Goal: Information Seeking & Learning: Learn about a topic

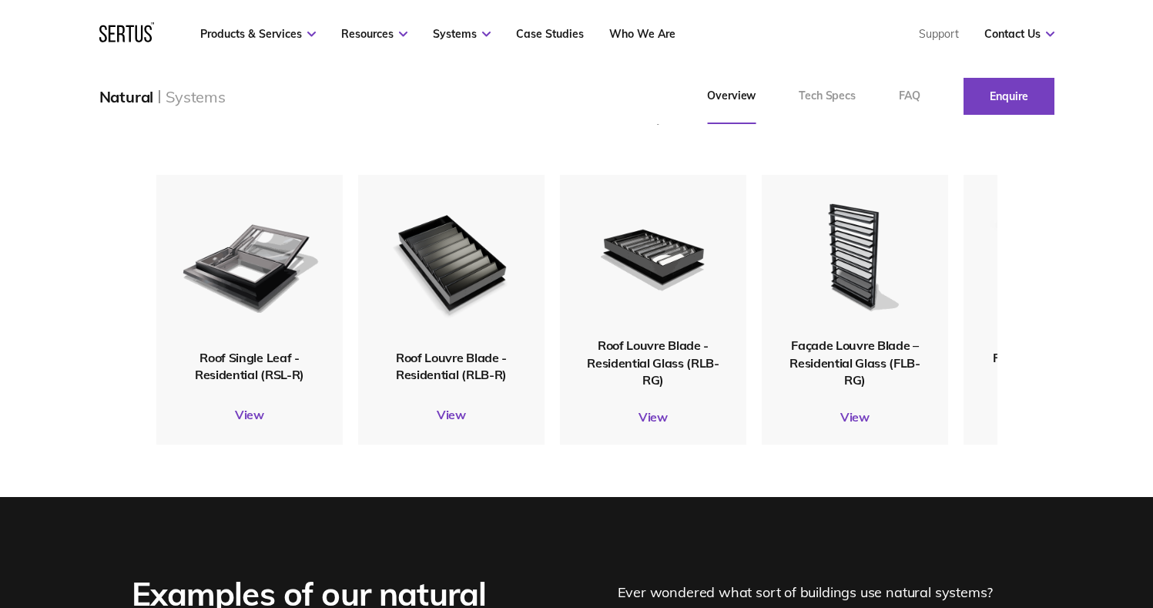
scroll to position [2151, 0]
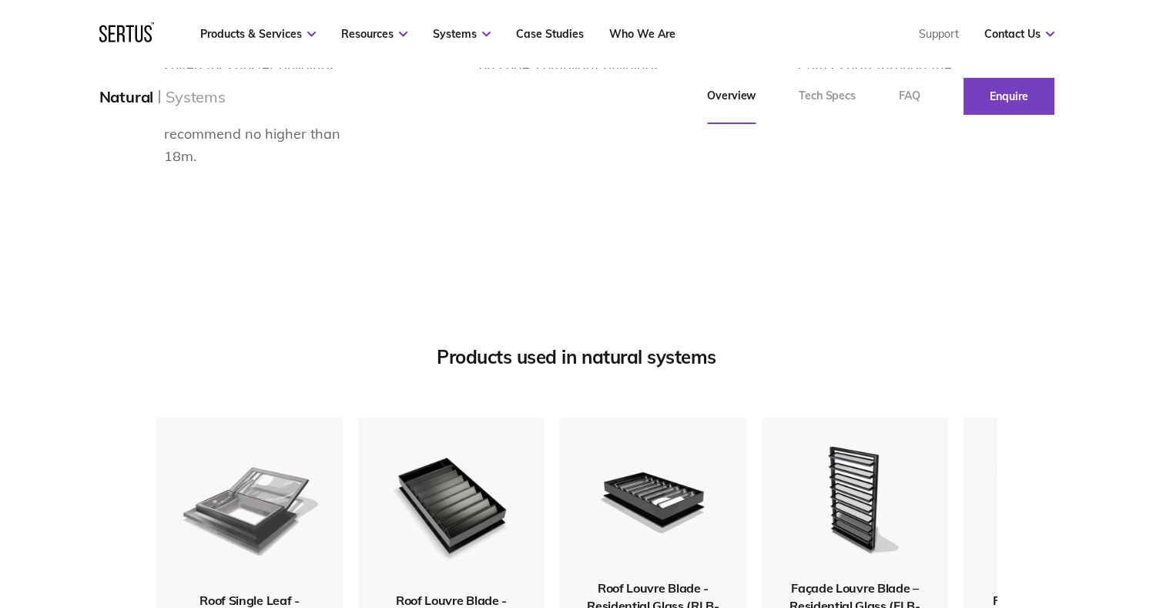
drag, startPoint x: 1097, startPoint y: 155, endPoint x: 289, endPoint y: 290, distance: 819.4
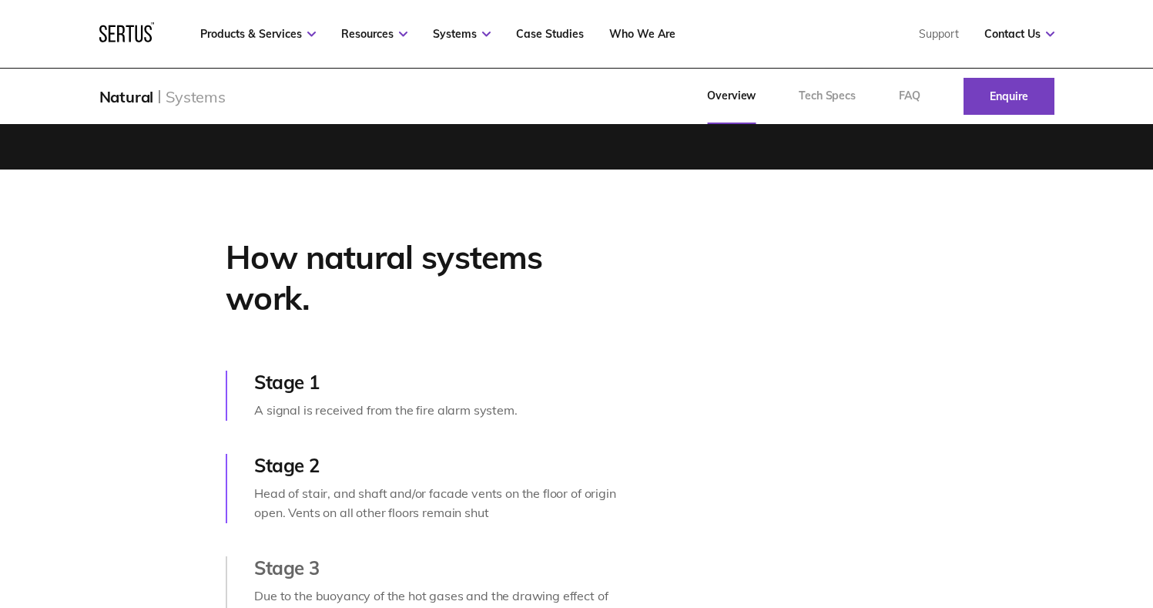
scroll to position [0, 0]
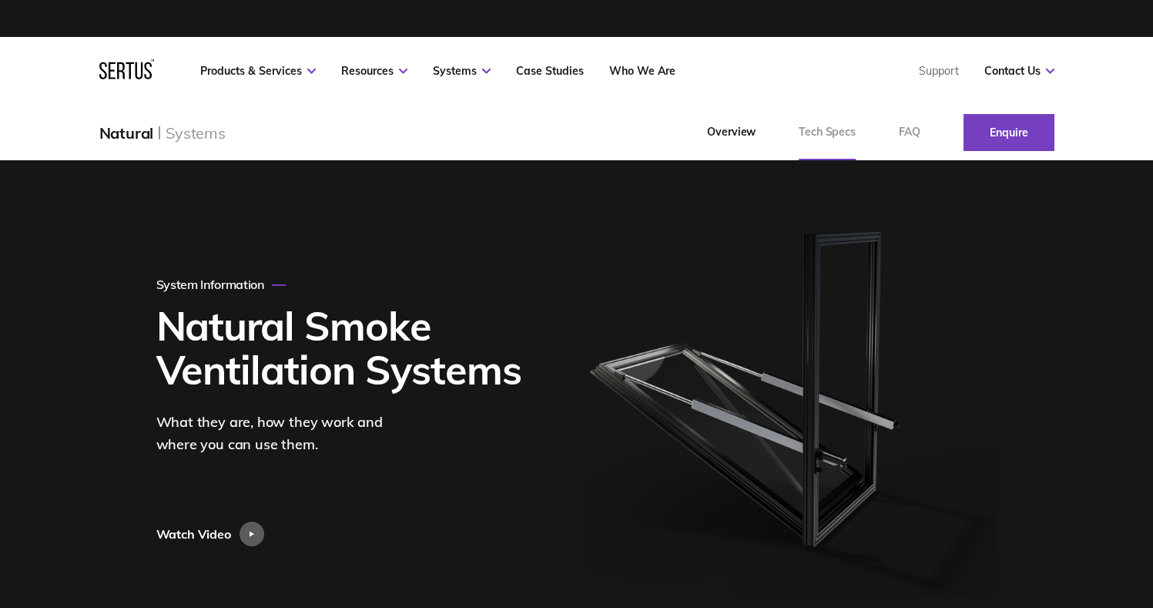
click at [827, 132] on link "Tech Specs" at bounding box center [827, 132] width 100 height 55
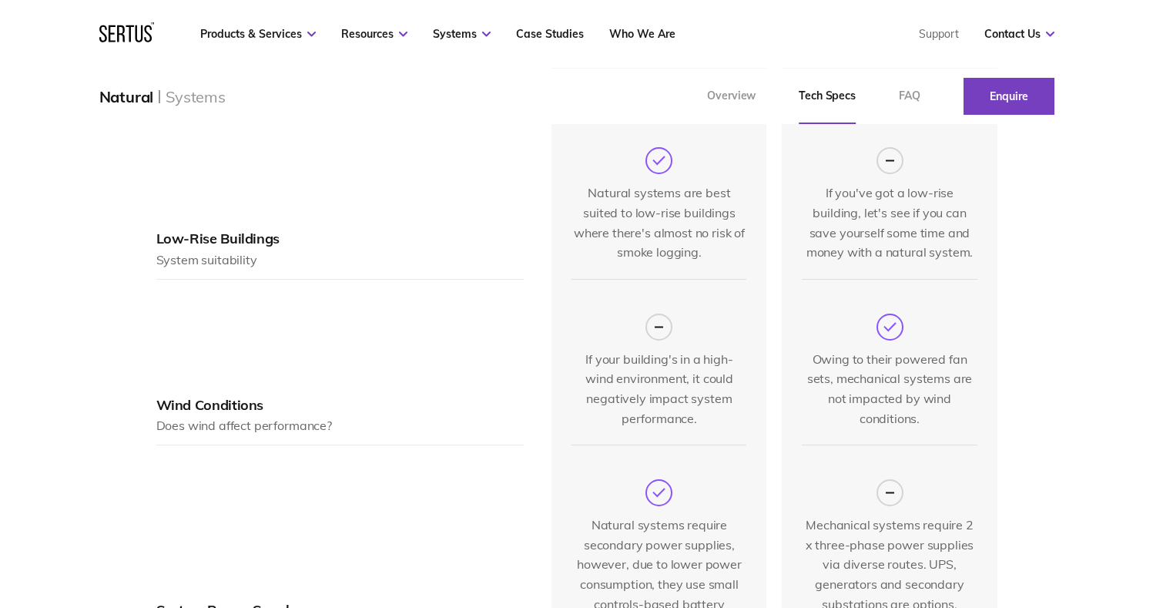
scroll to position [1066, 0]
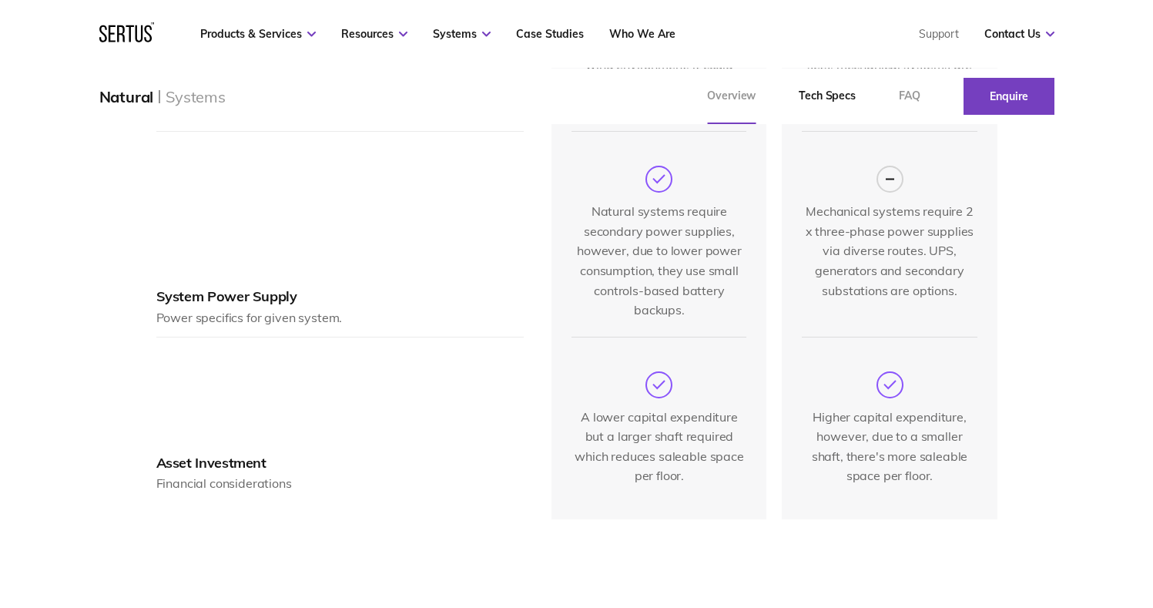
click at [744, 108] on link "Overview" at bounding box center [732, 96] width 92 height 55
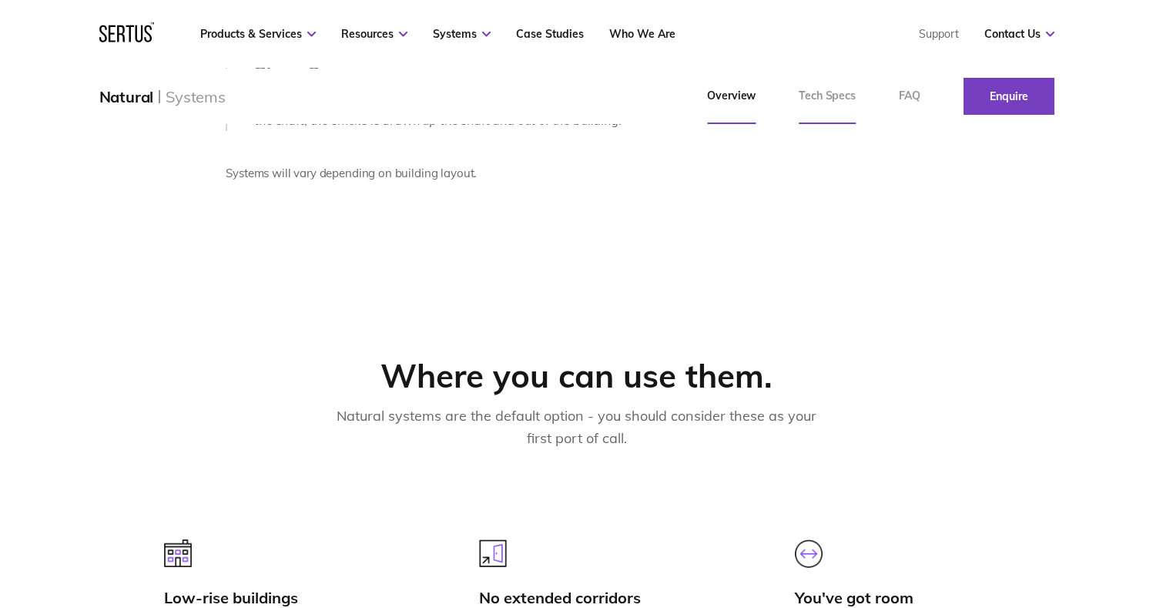
scroll to position [777, 0]
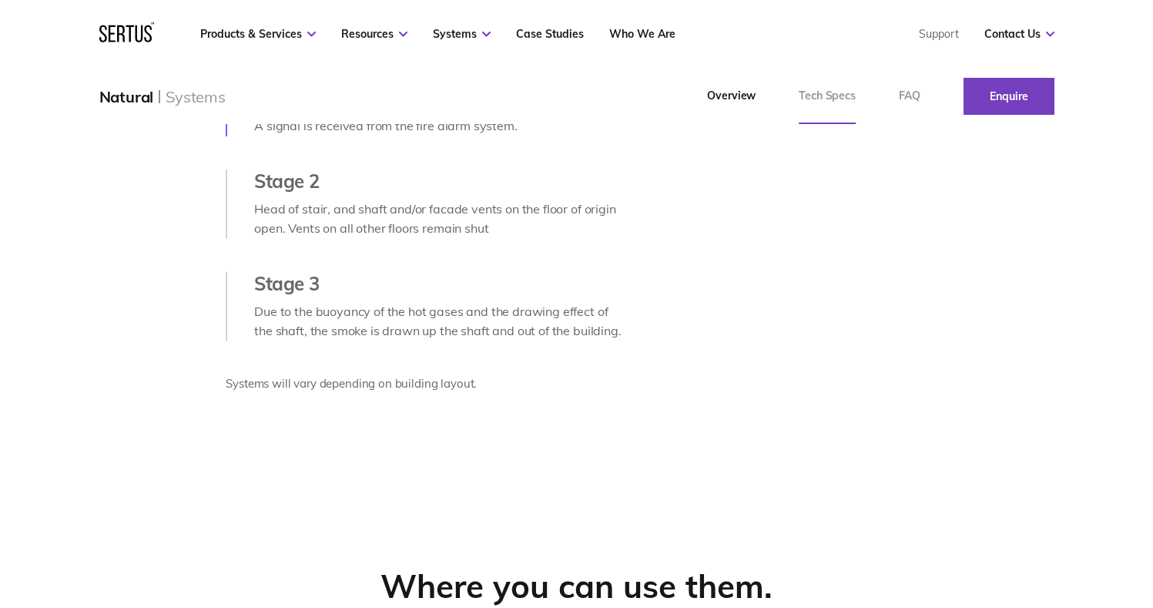
click at [817, 96] on link "Tech Specs" at bounding box center [827, 96] width 100 height 55
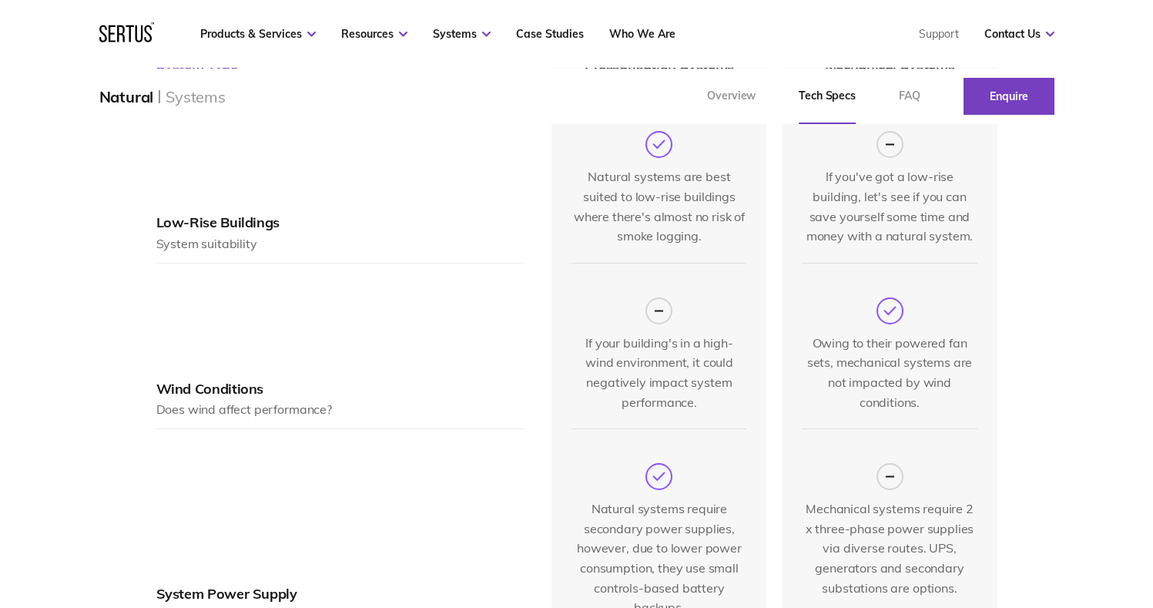
scroll to position [9, 0]
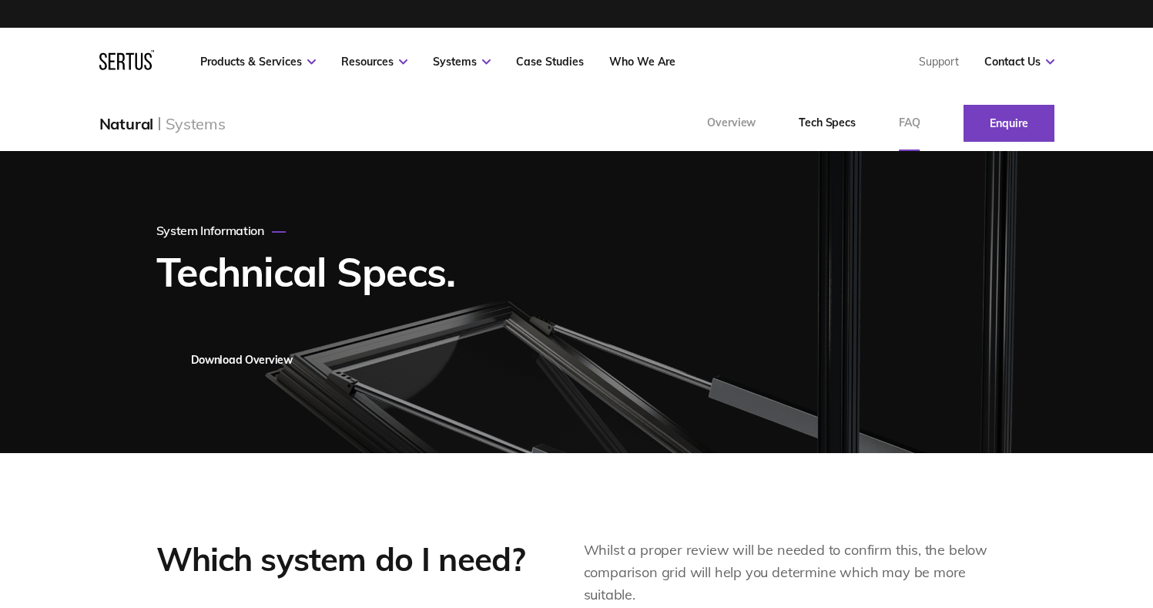
click at [906, 123] on link "FAQ" at bounding box center [910, 123] width 65 height 55
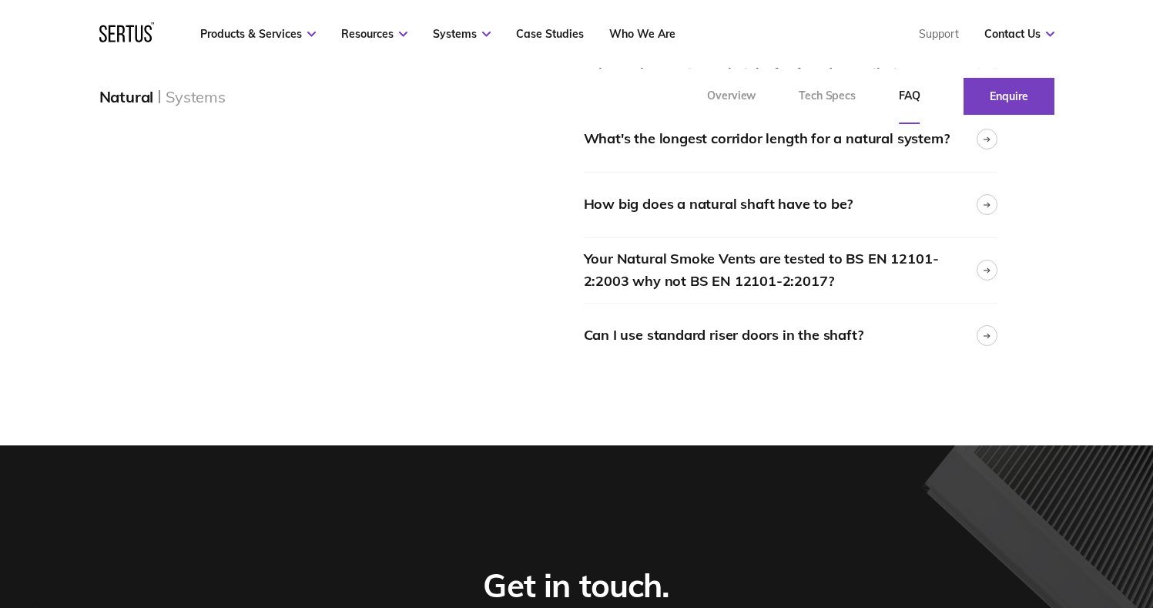
scroll to position [190, 0]
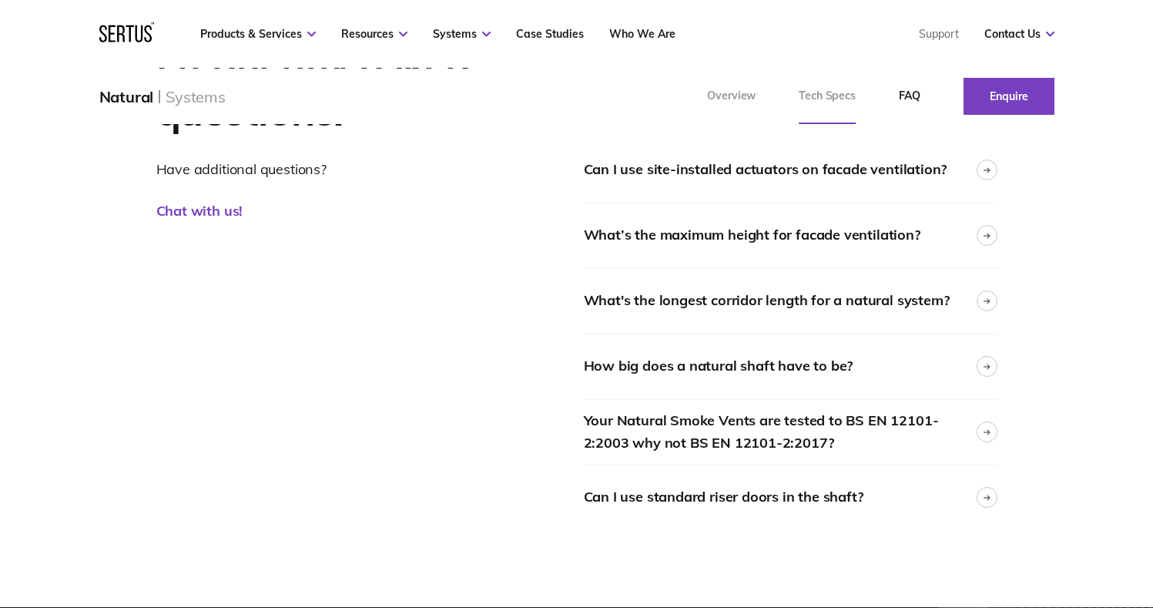
click at [806, 102] on link "Tech Specs" at bounding box center [827, 96] width 100 height 55
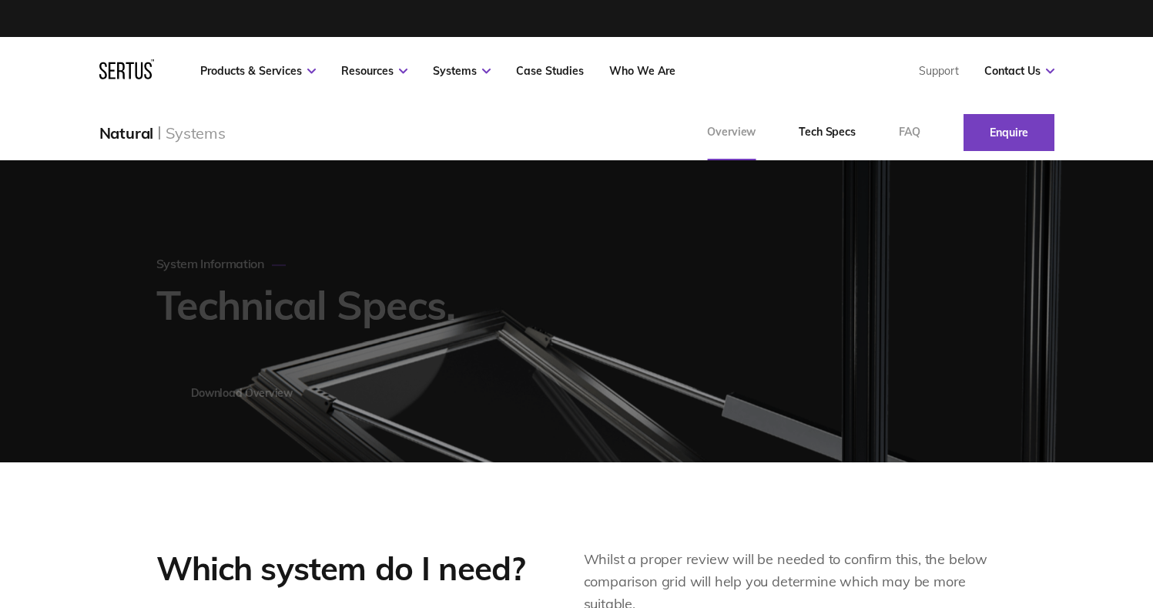
click at [728, 130] on link "Overview" at bounding box center [732, 132] width 92 height 55
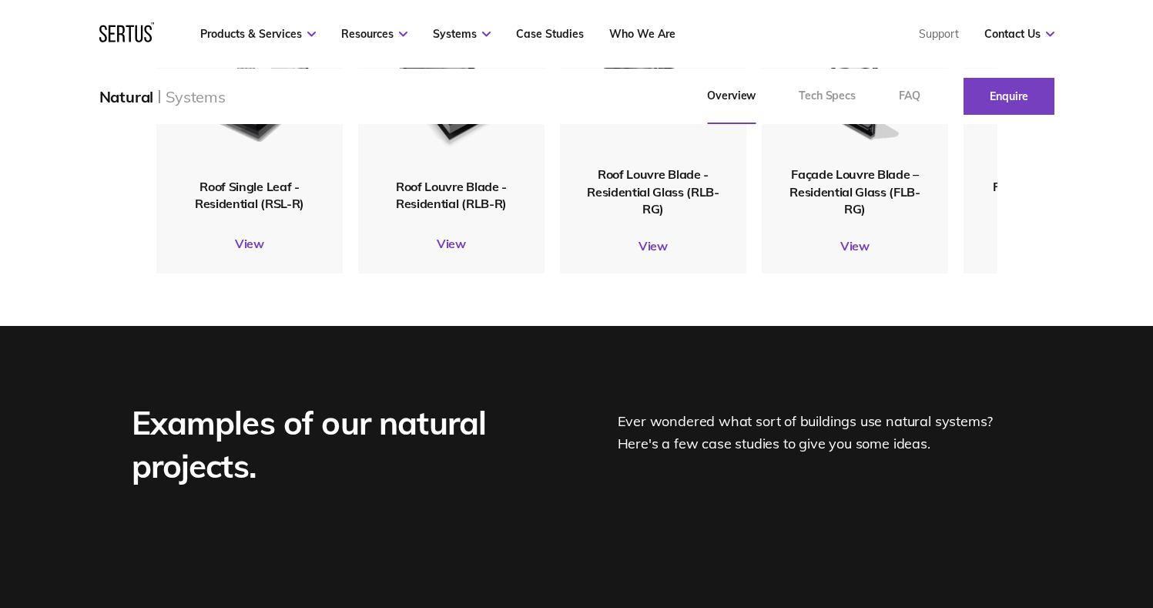
scroll to position [2159, 0]
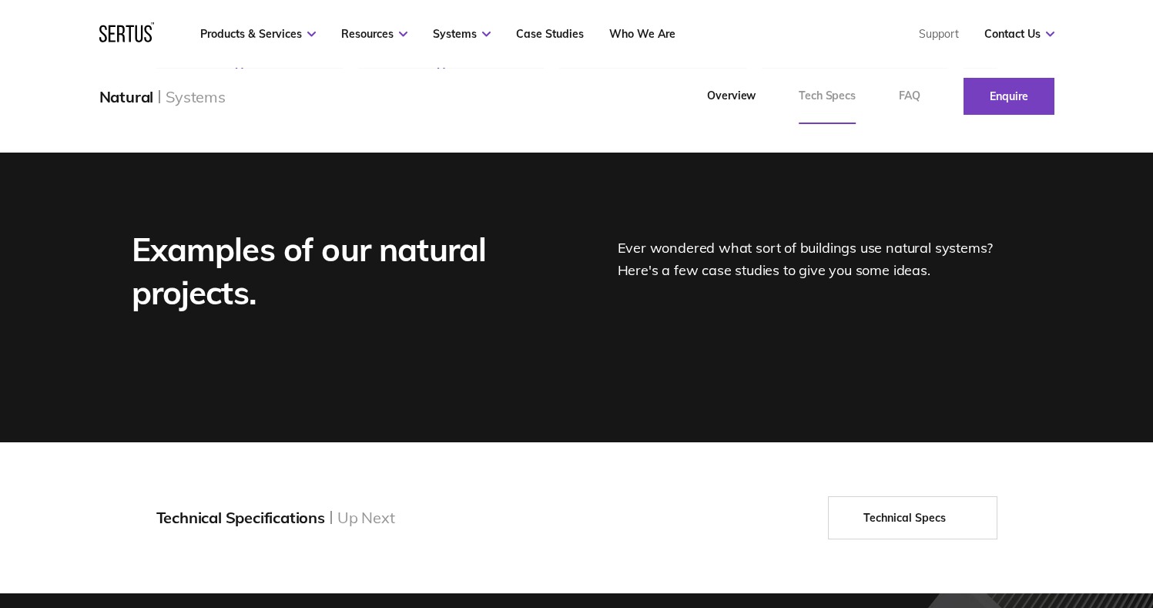
click at [844, 101] on link "Tech Specs" at bounding box center [827, 96] width 100 height 55
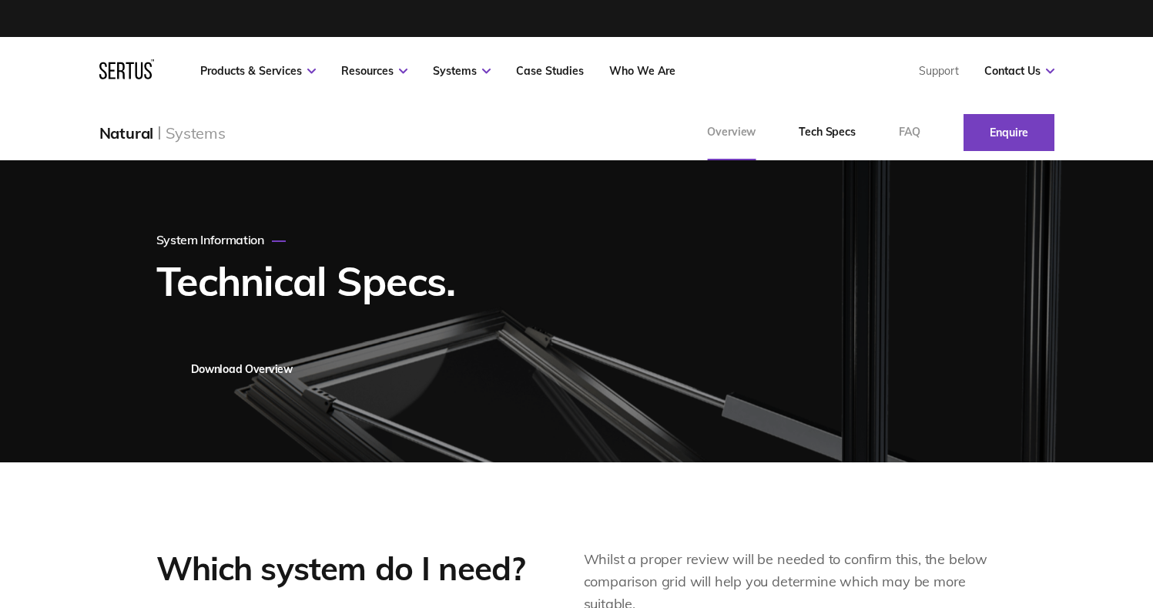
click at [730, 125] on link "Overview" at bounding box center [732, 132] width 92 height 55
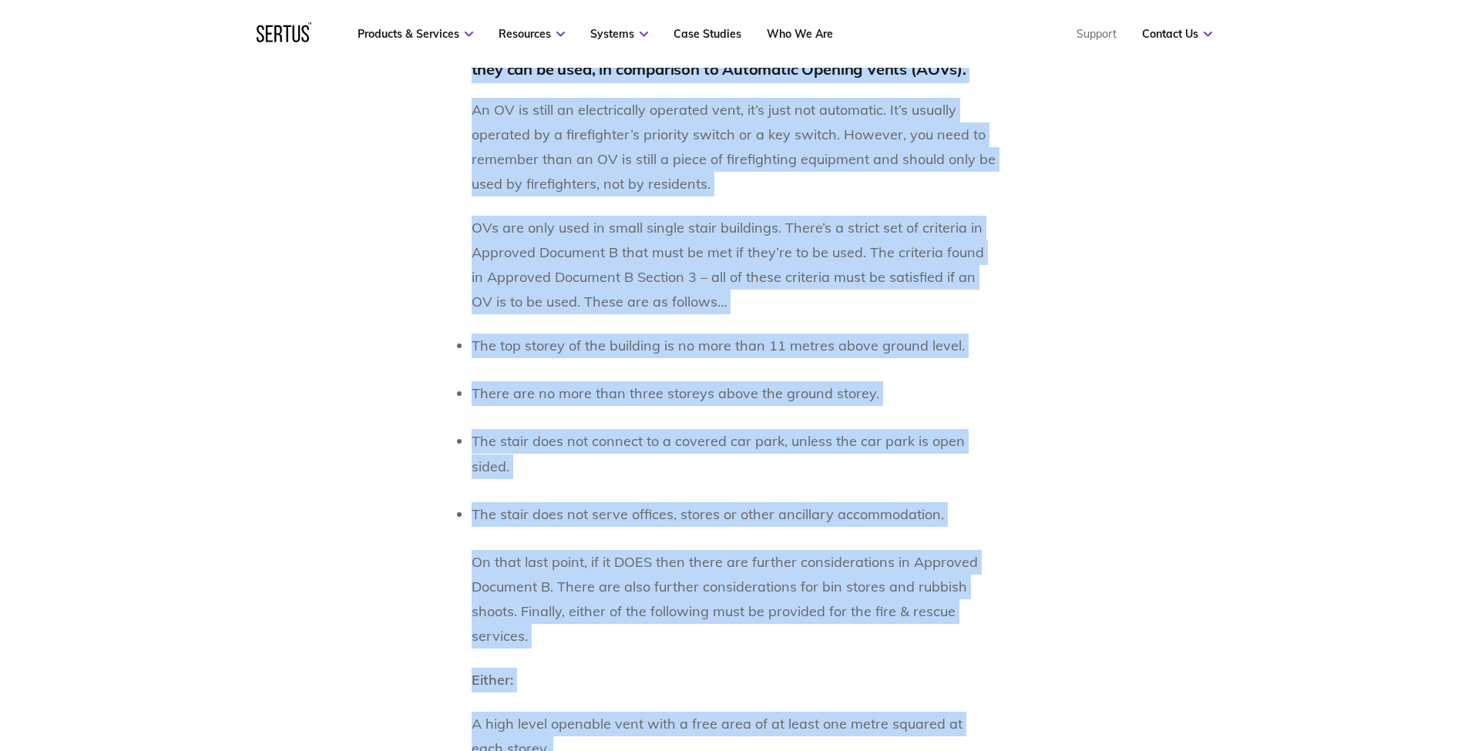
scroll to position [1022, 0]
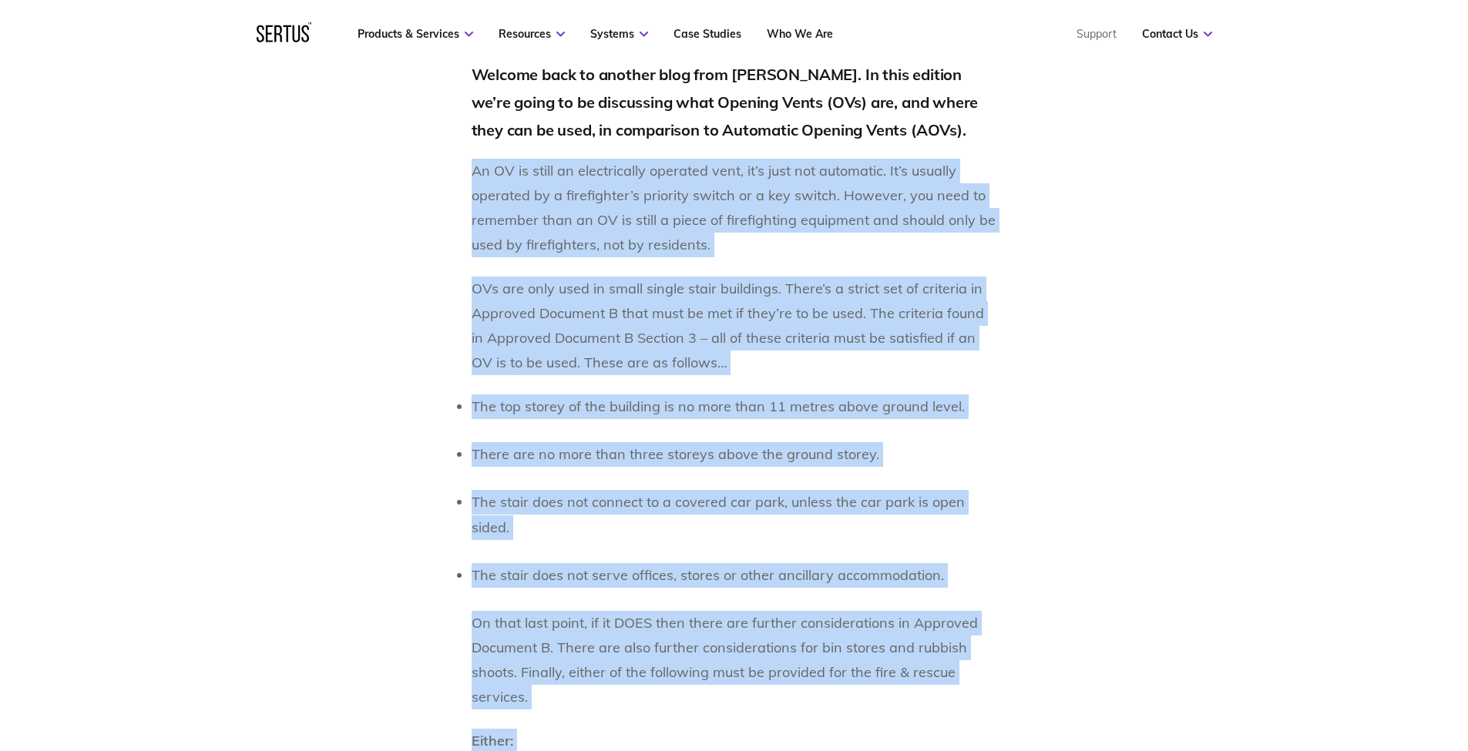
drag, startPoint x: 856, startPoint y: 618, endPoint x: 428, endPoint y: 163, distance: 624.1
click at [428, 163] on div "Welcome back to another blog from Sertus. In this edition we’re going to be dis…" at bounding box center [734, 591] width 903 height 1060
copy div "An OV is still an electrically operated vent, it’s just not automatic. It’s usu…"
